Goal: Information Seeking & Learning: Compare options

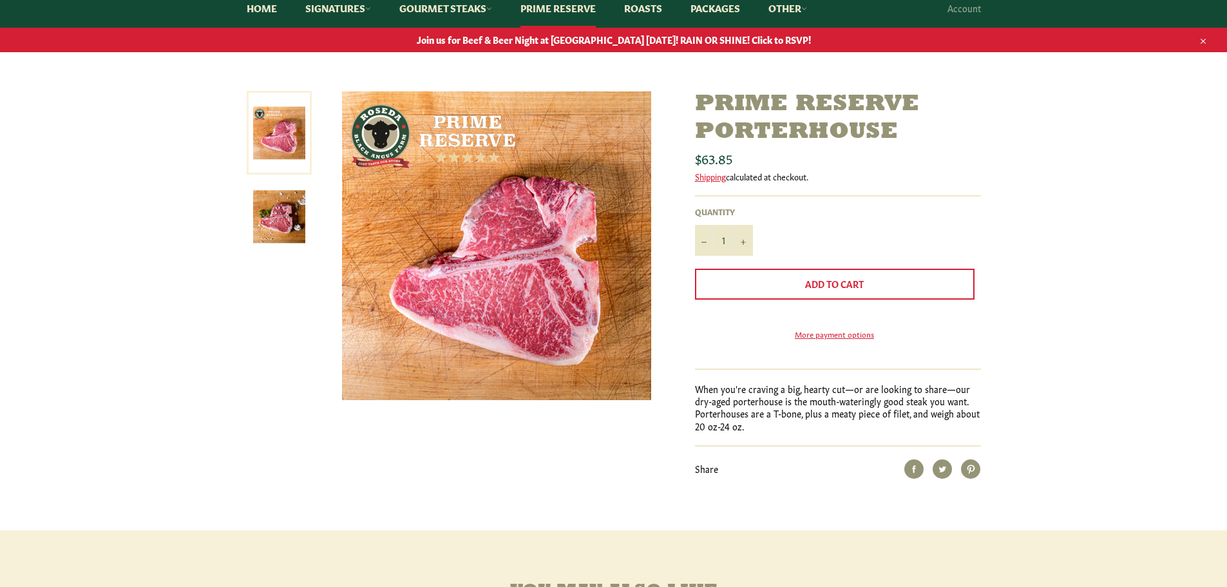
scroll to position [129, 0]
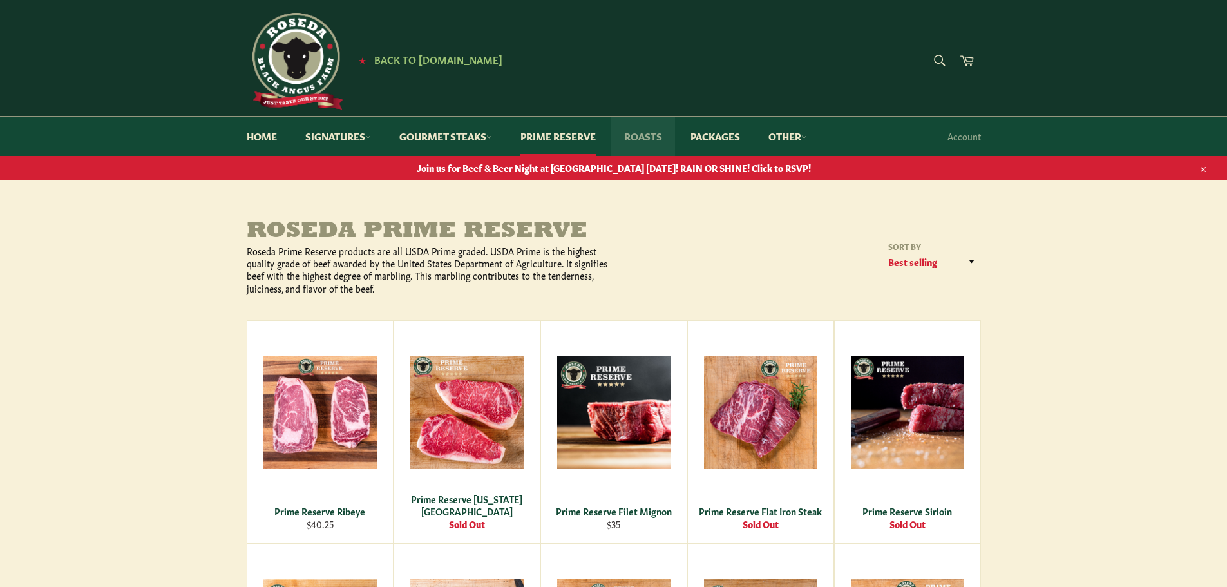
click at [656, 136] on link "Roasts" at bounding box center [643, 136] width 64 height 39
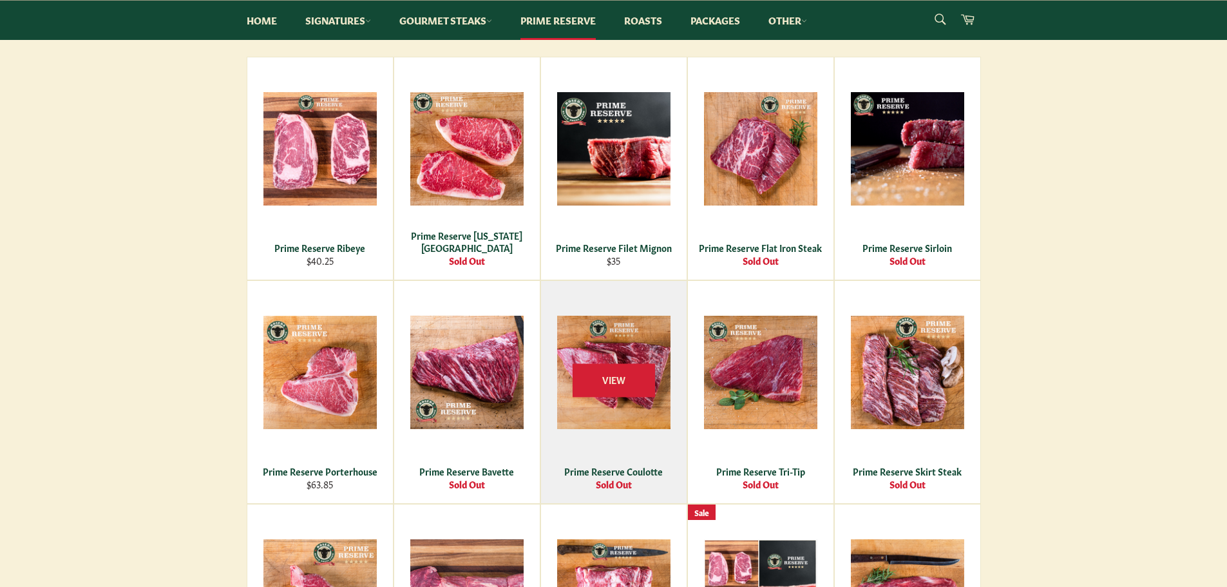
scroll to position [258, 0]
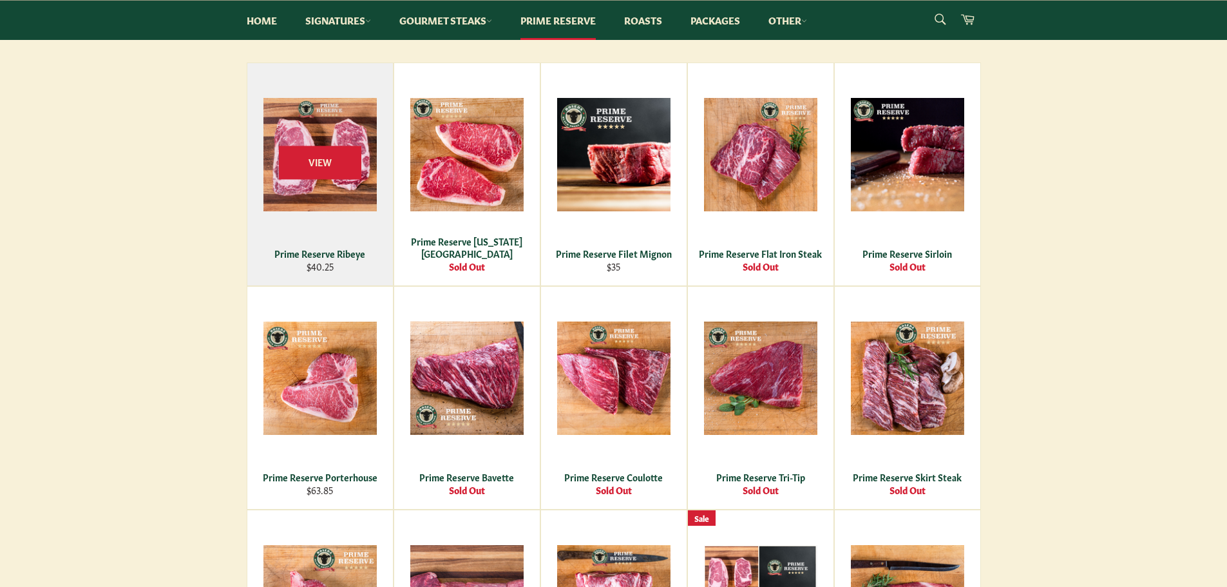
click at [355, 236] on div "View" at bounding box center [320, 174] width 146 height 222
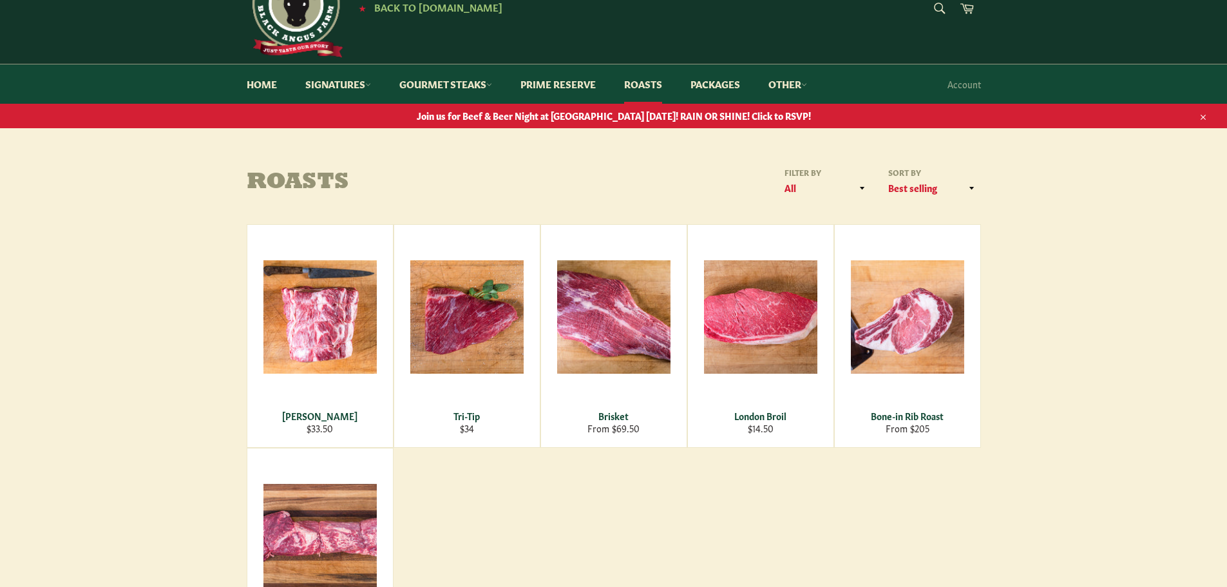
scroll to position [129, 0]
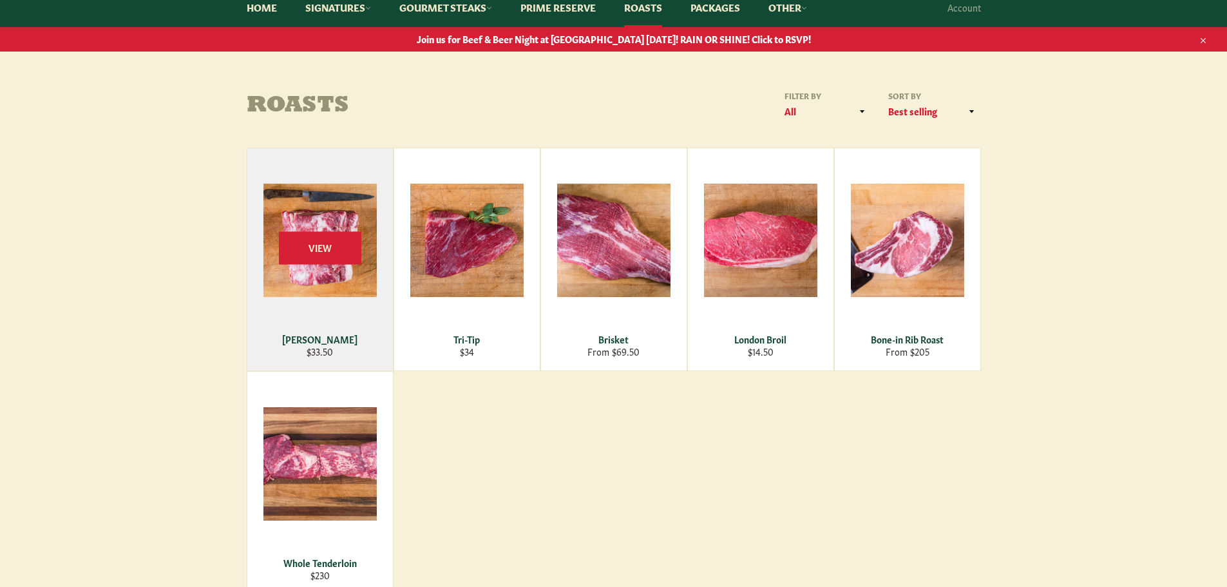
click at [343, 320] on div "View" at bounding box center [320, 259] width 146 height 222
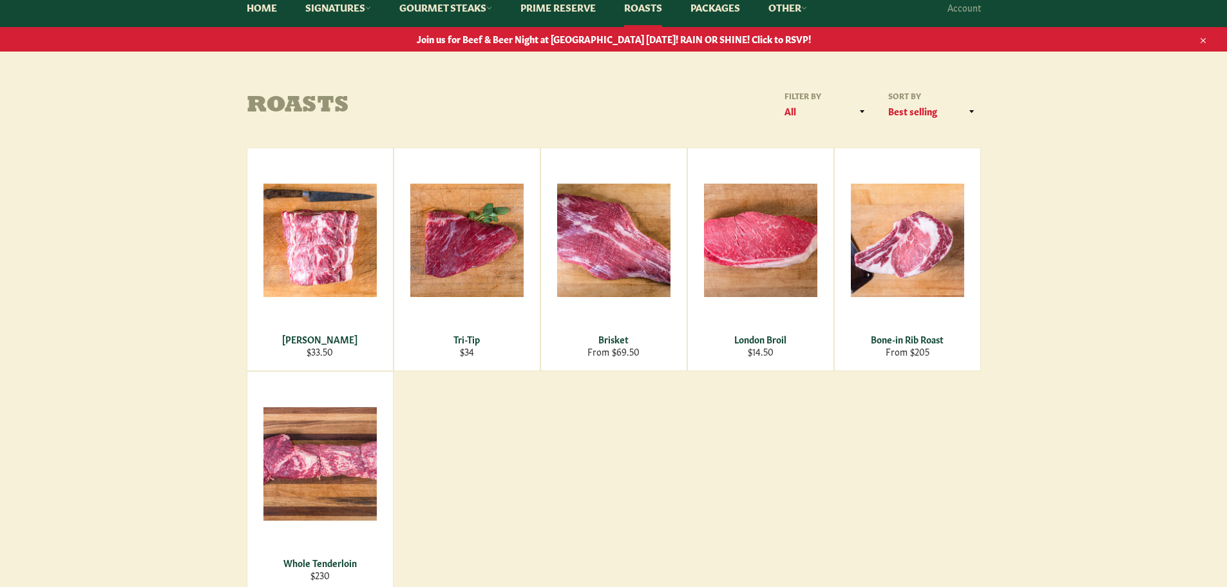
scroll to position [0, 0]
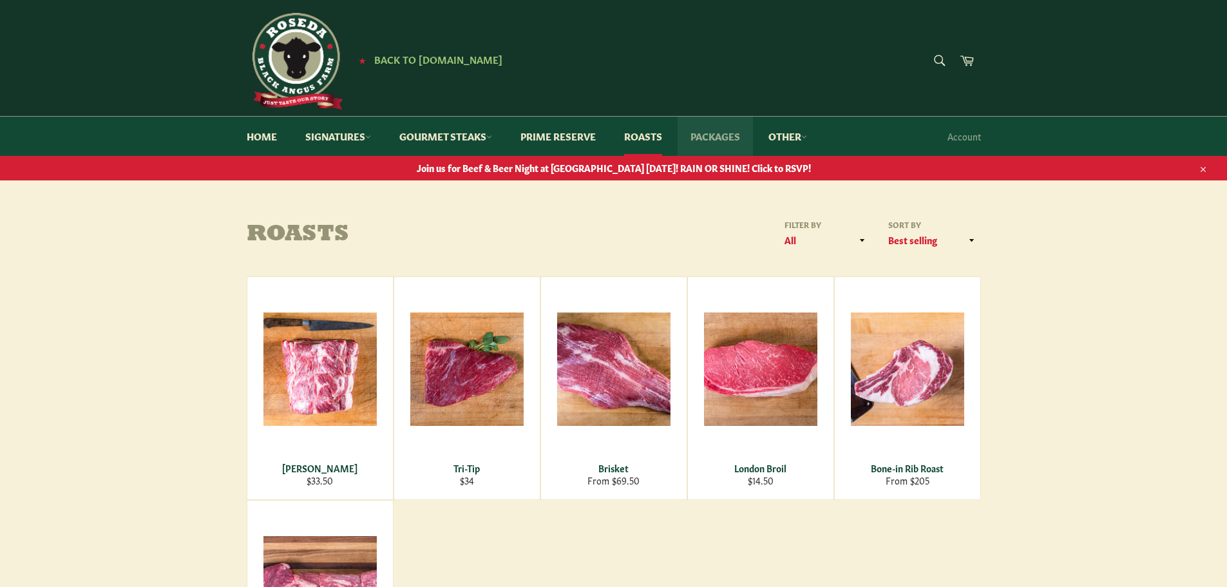
click at [740, 135] on link "Packages" at bounding box center [715, 136] width 75 height 39
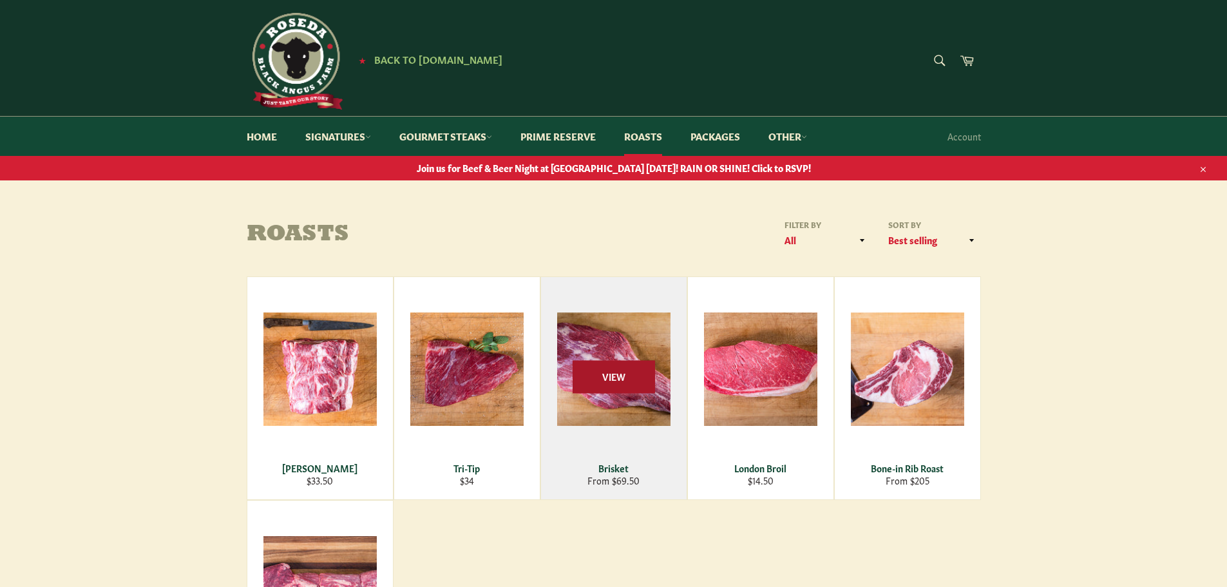
click at [629, 376] on span "View" at bounding box center [614, 376] width 82 height 33
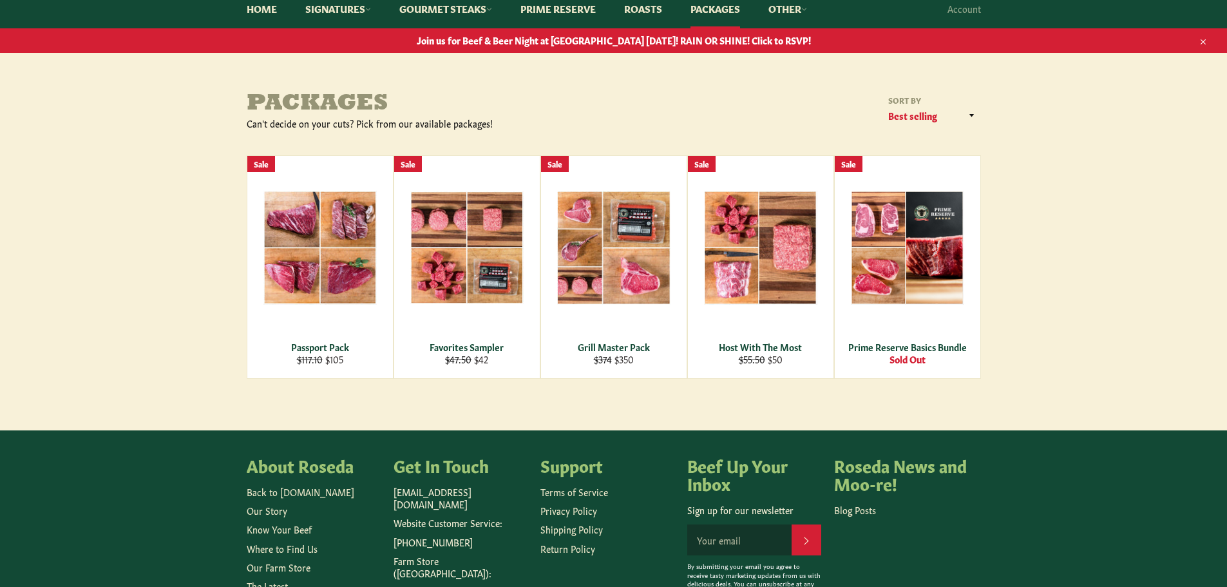
scroll to position [129, 0]
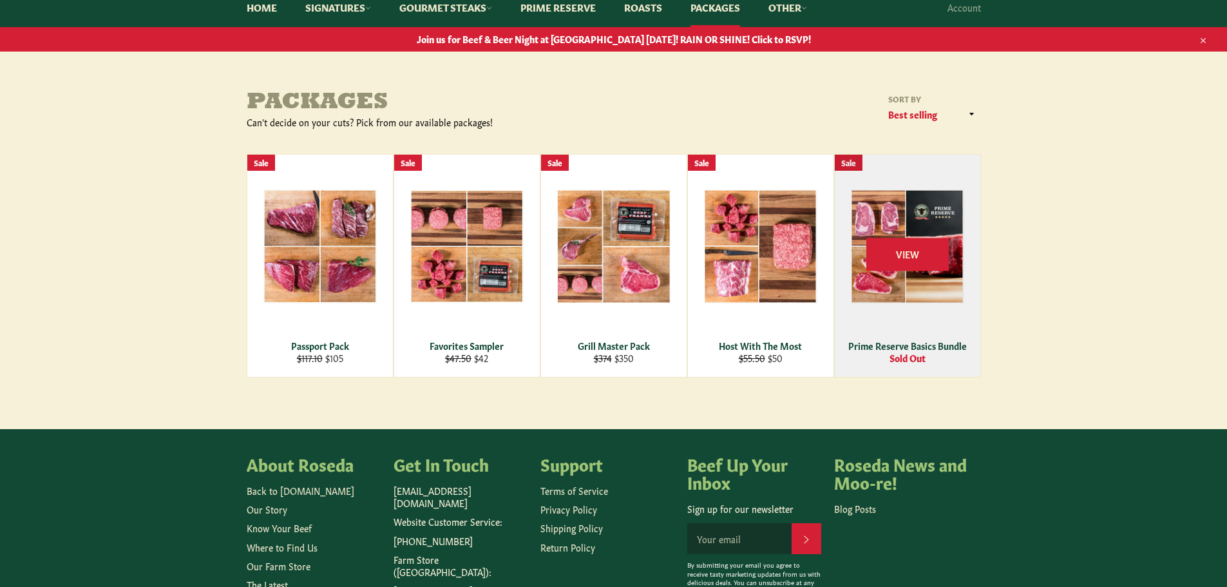
click at [919, 285] on div "View" at bounding box center [908, 266] width 146 height 222
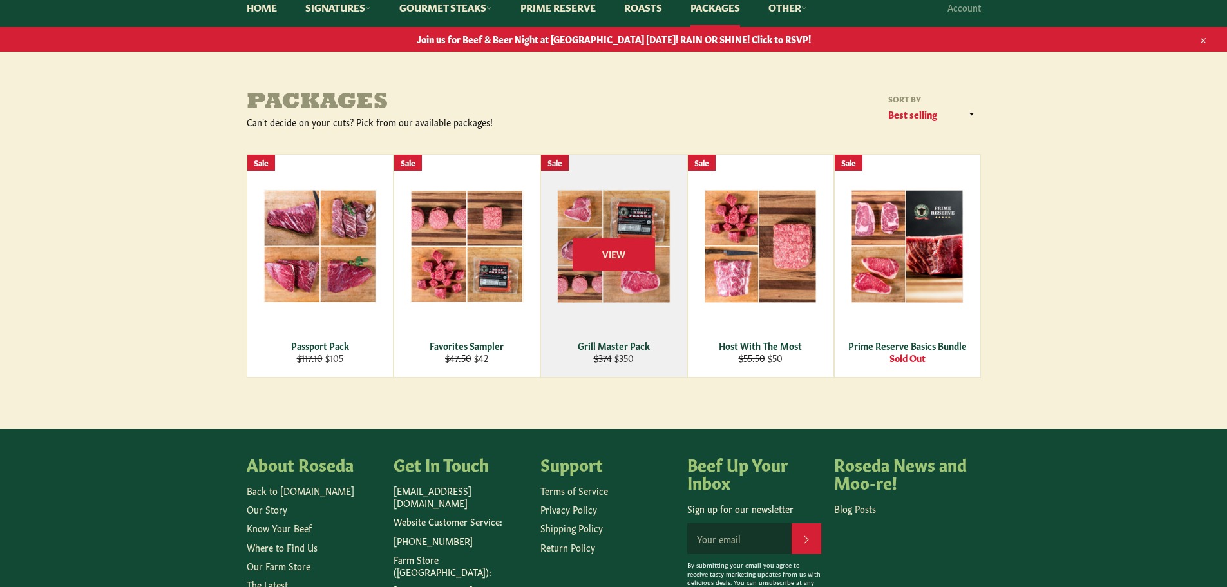
click at [609, 323] on div "View" at bounding box center [614, 266] width 146 height 222
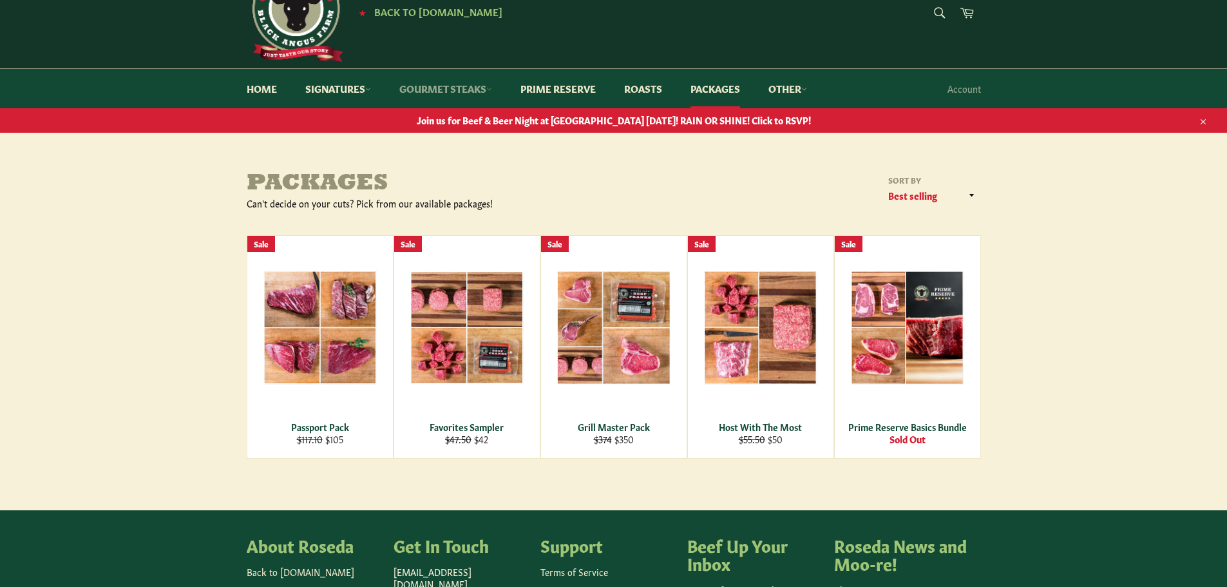
scroll to position [0, 0]
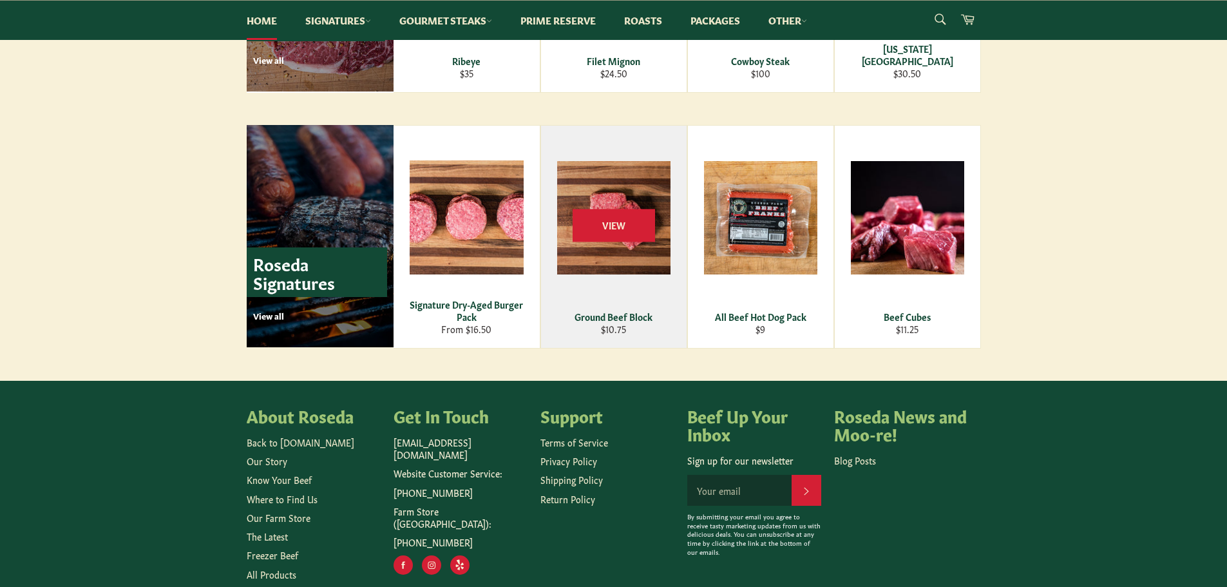
scroll to position [1794, 0]
